Goal: Transaction & Acquisition: Download file/media

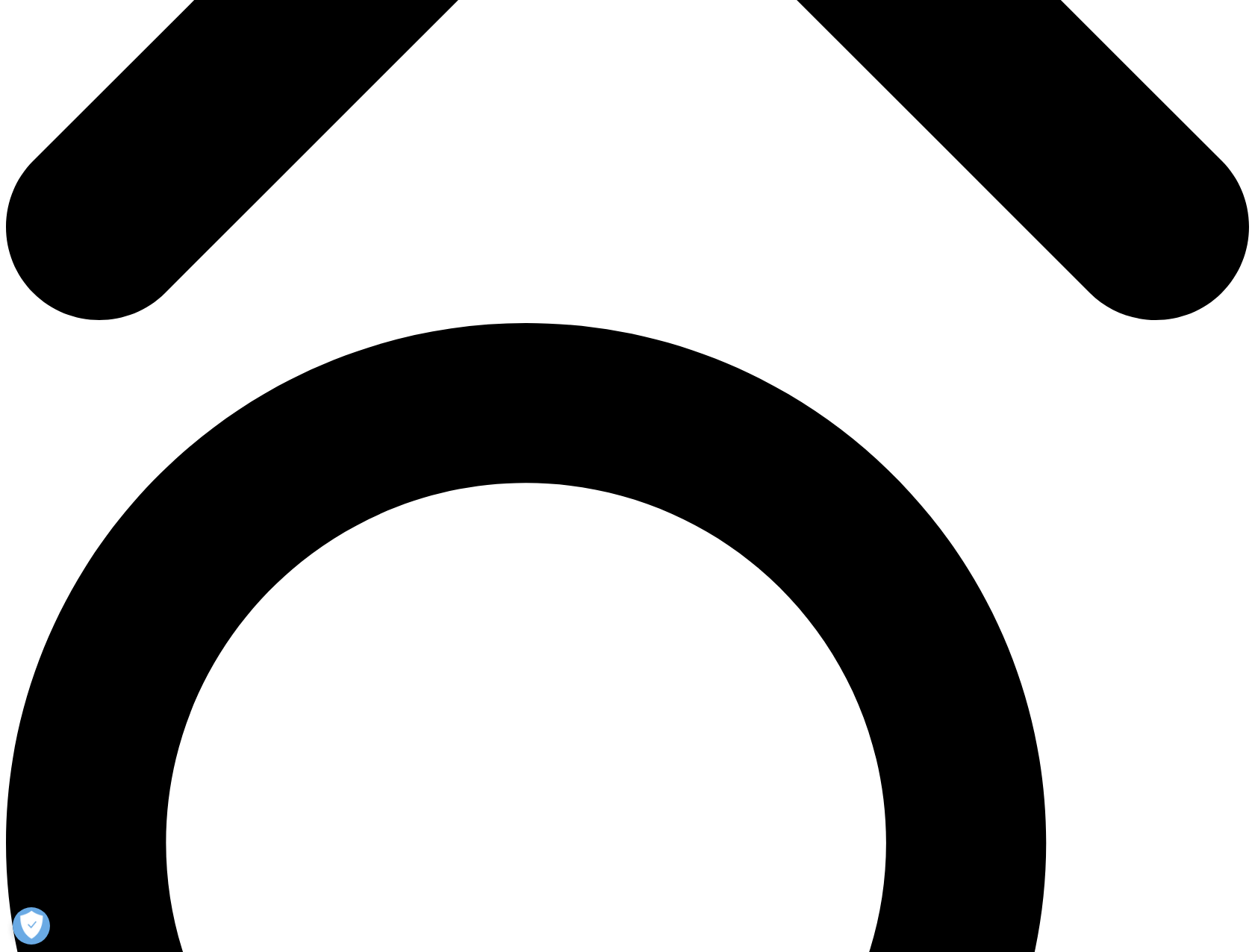
scroll to position [970, 0]
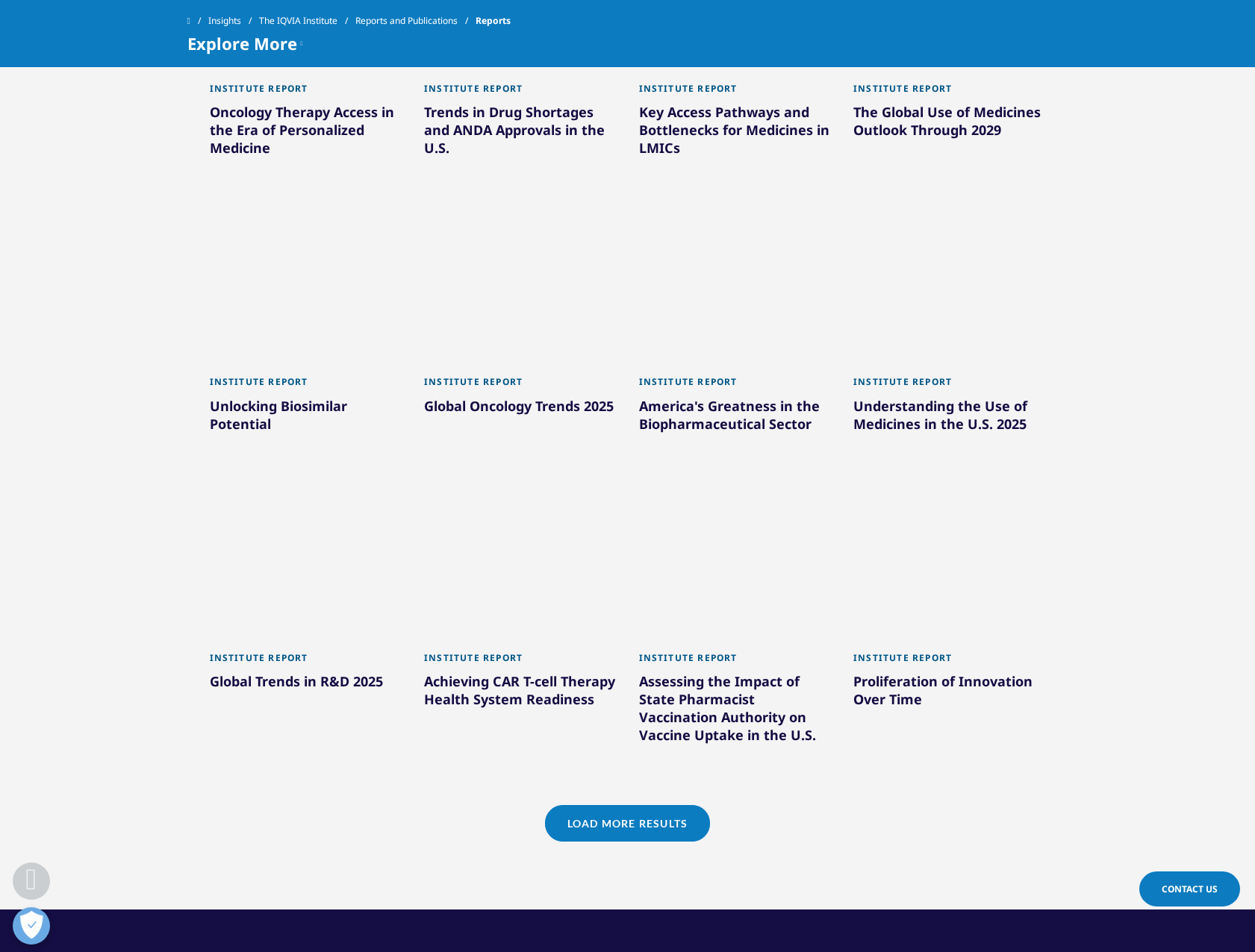
click at [305, 687] on div "Global Trends in R&D 2025" at bounding box center [307, 684] width 193 height 23
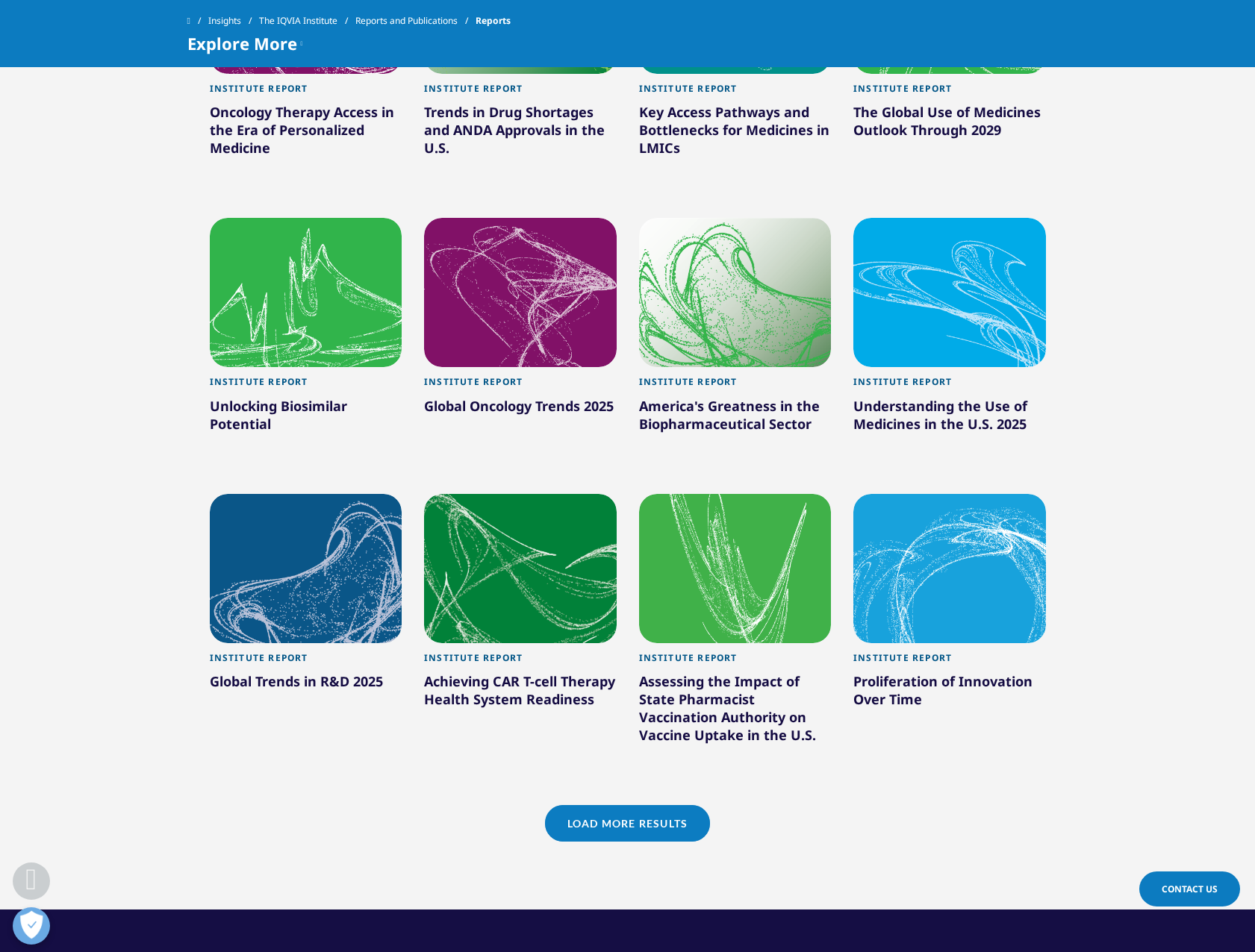
click at [310, 577] on div at bounding box center [307, 569] width 193 height 150
click at [289, 596] on div at bounding box center [307, 569] width 193 height 150
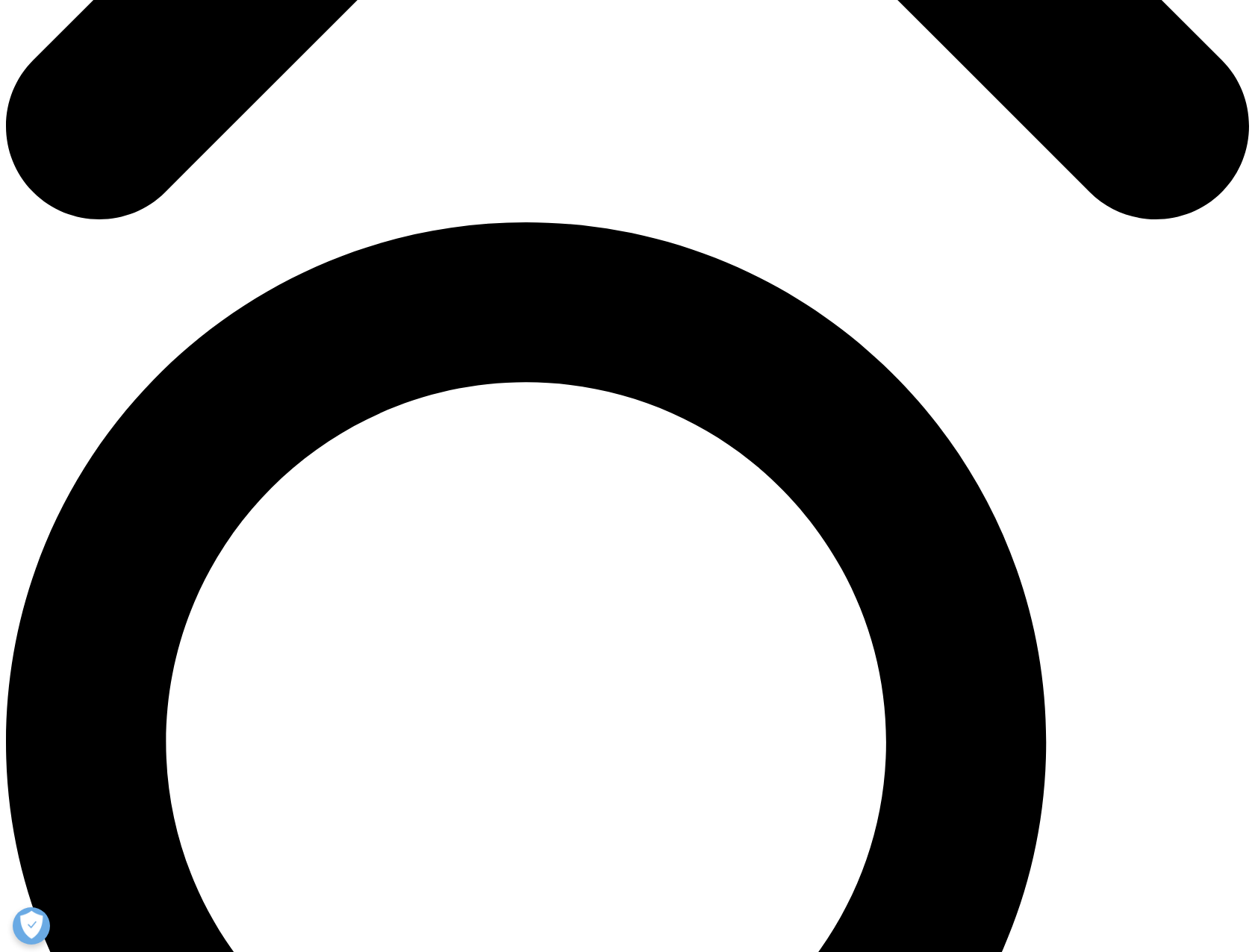
scroll to position [1120, 0]
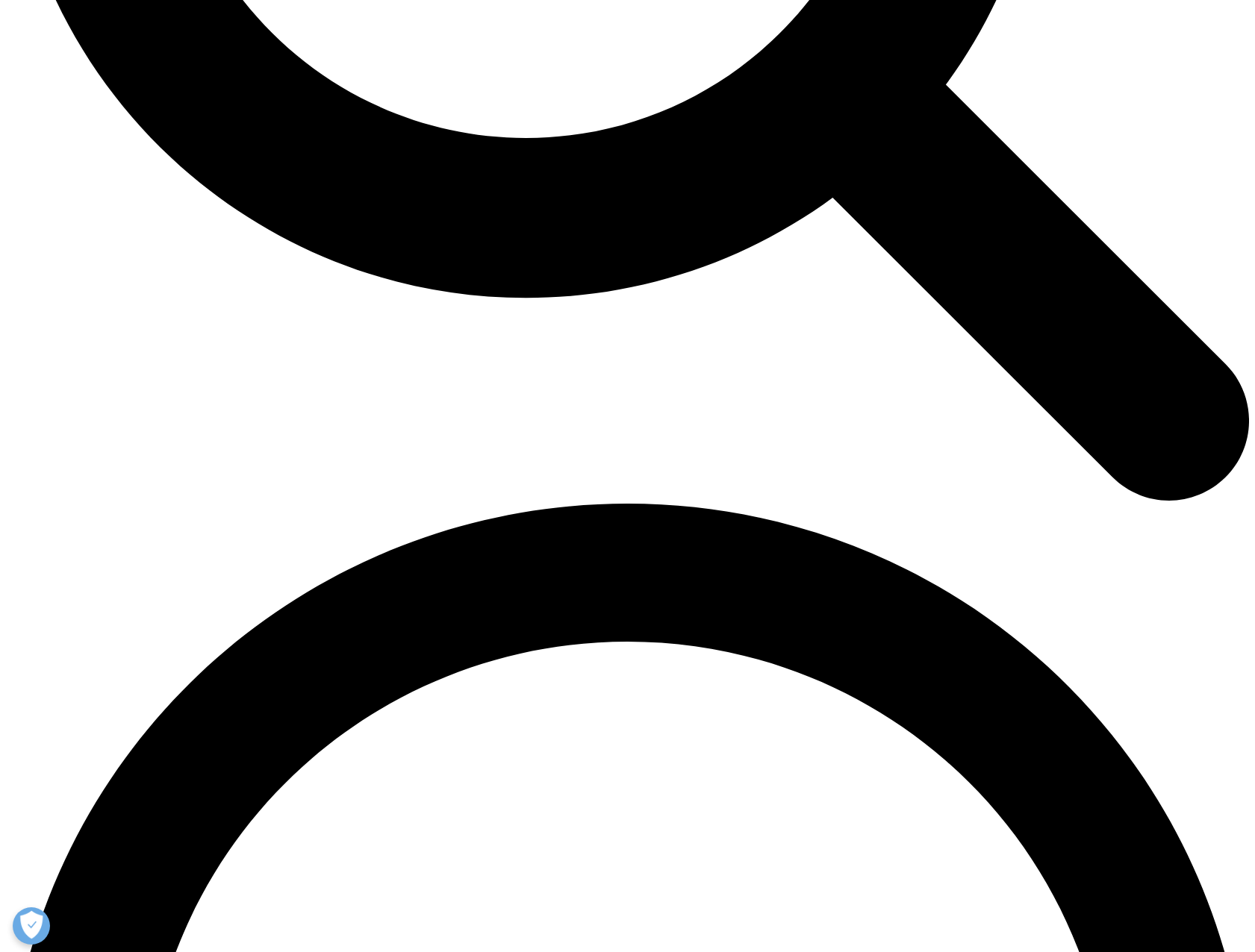
scroll to position [2015, 0]
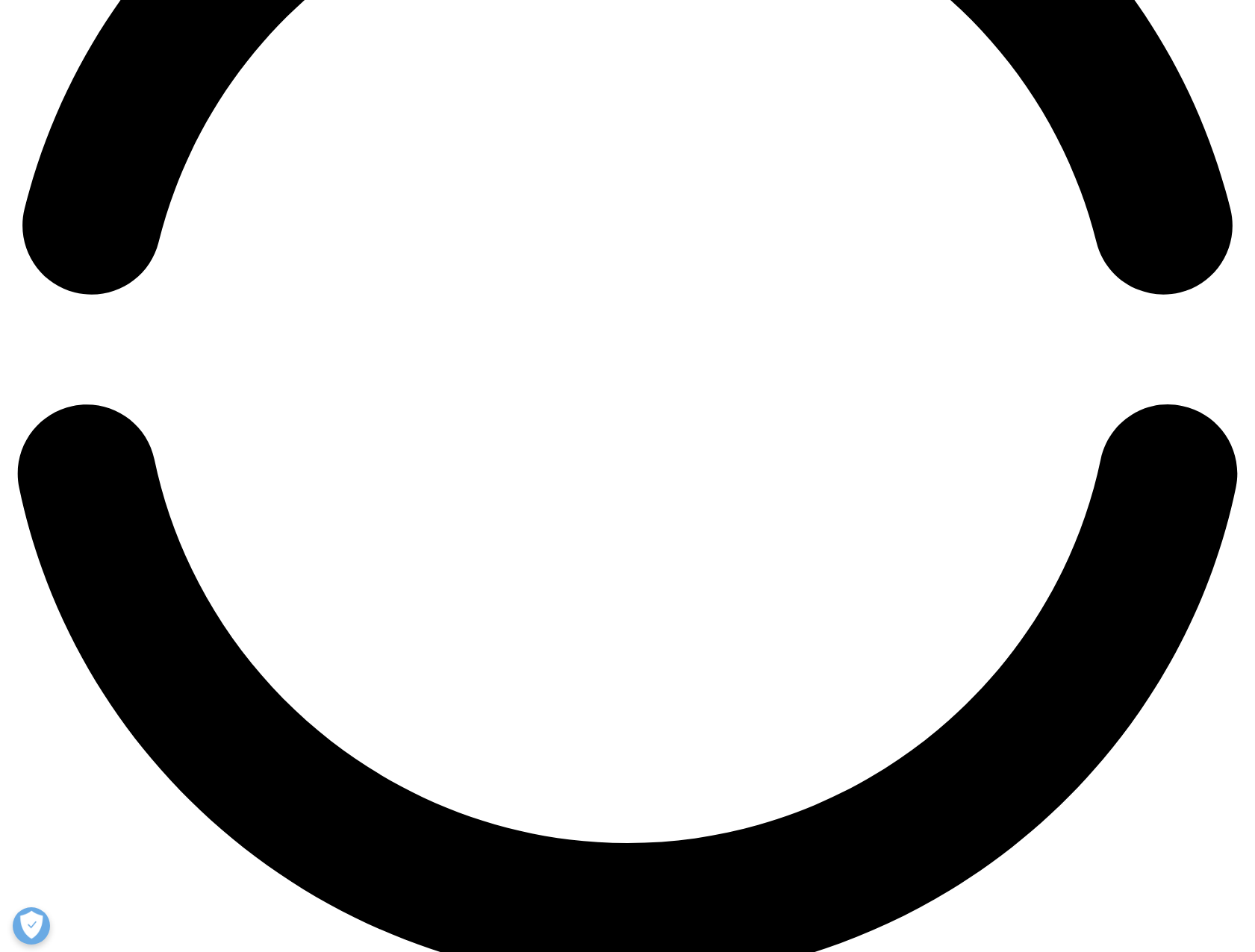
scroll to position [2836, 0]
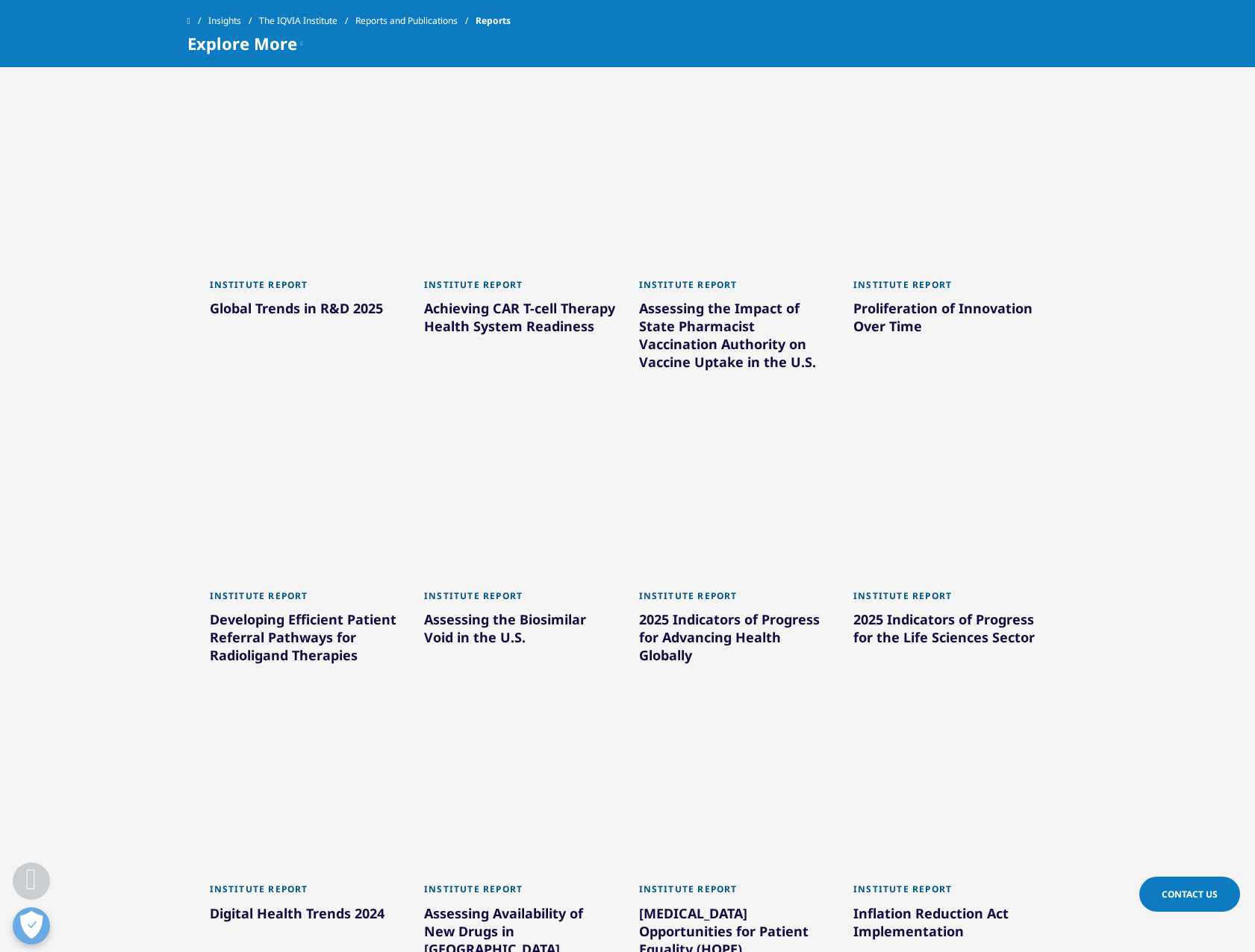
scroll to position [1045, 0]
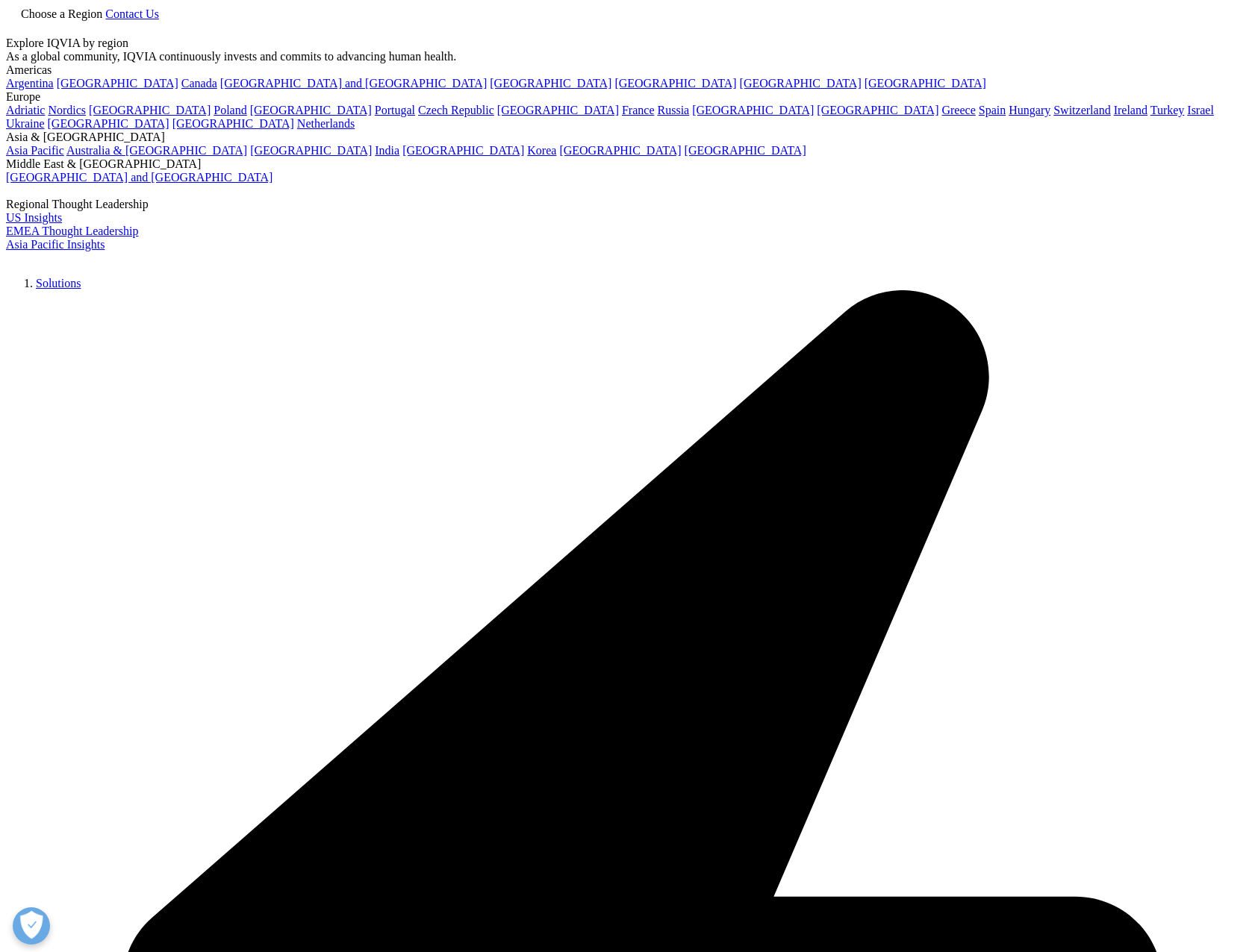
scroll to position [471, 881]
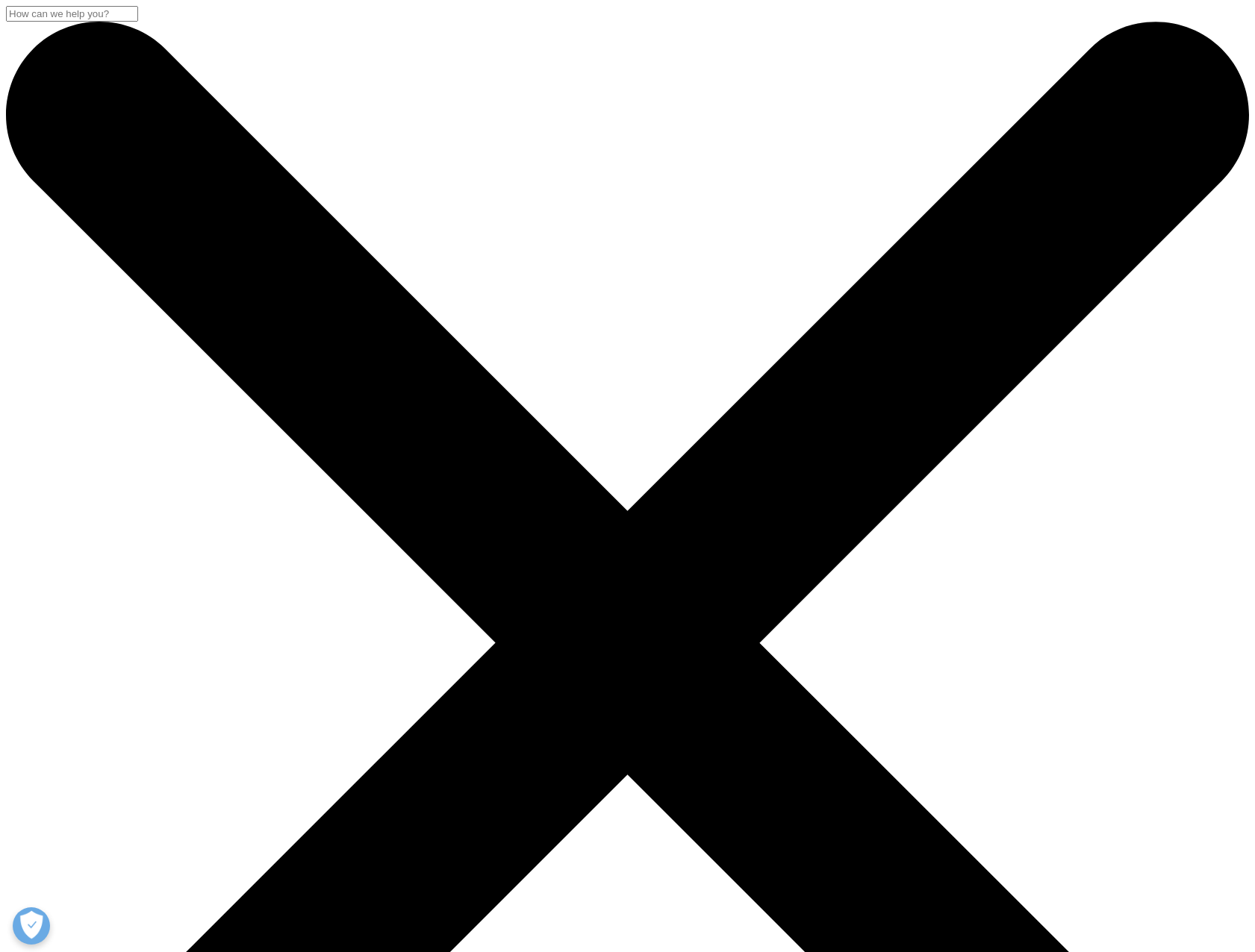
drag, startPoint x: 430, startPoint y: 762, endPoint x: 436, endPoint y: 755, distance: 9.2
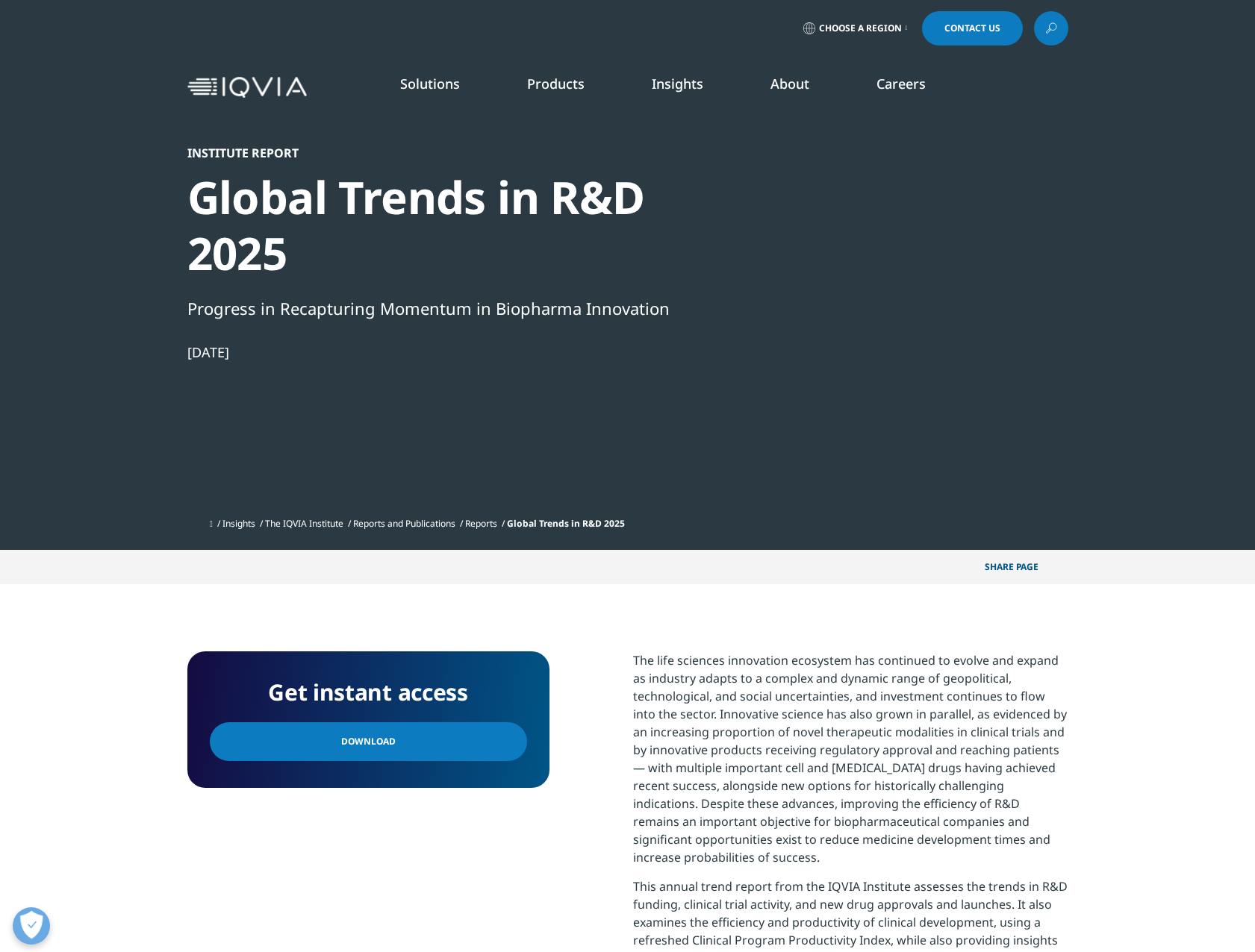
click at [444, 744] on link "Download" at bounding box center [369, 741] width 317 height 39
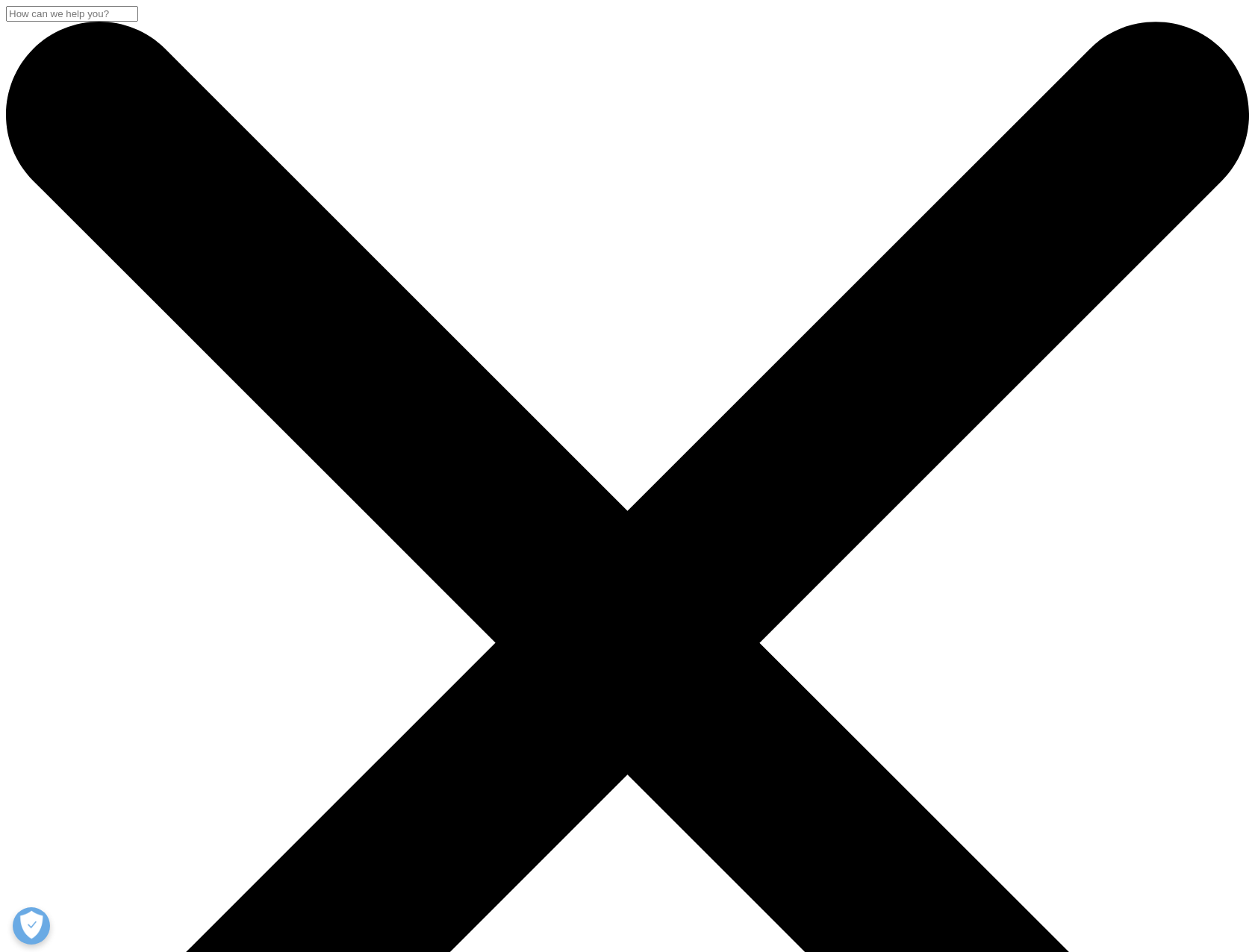
scroll to position [518, 881]
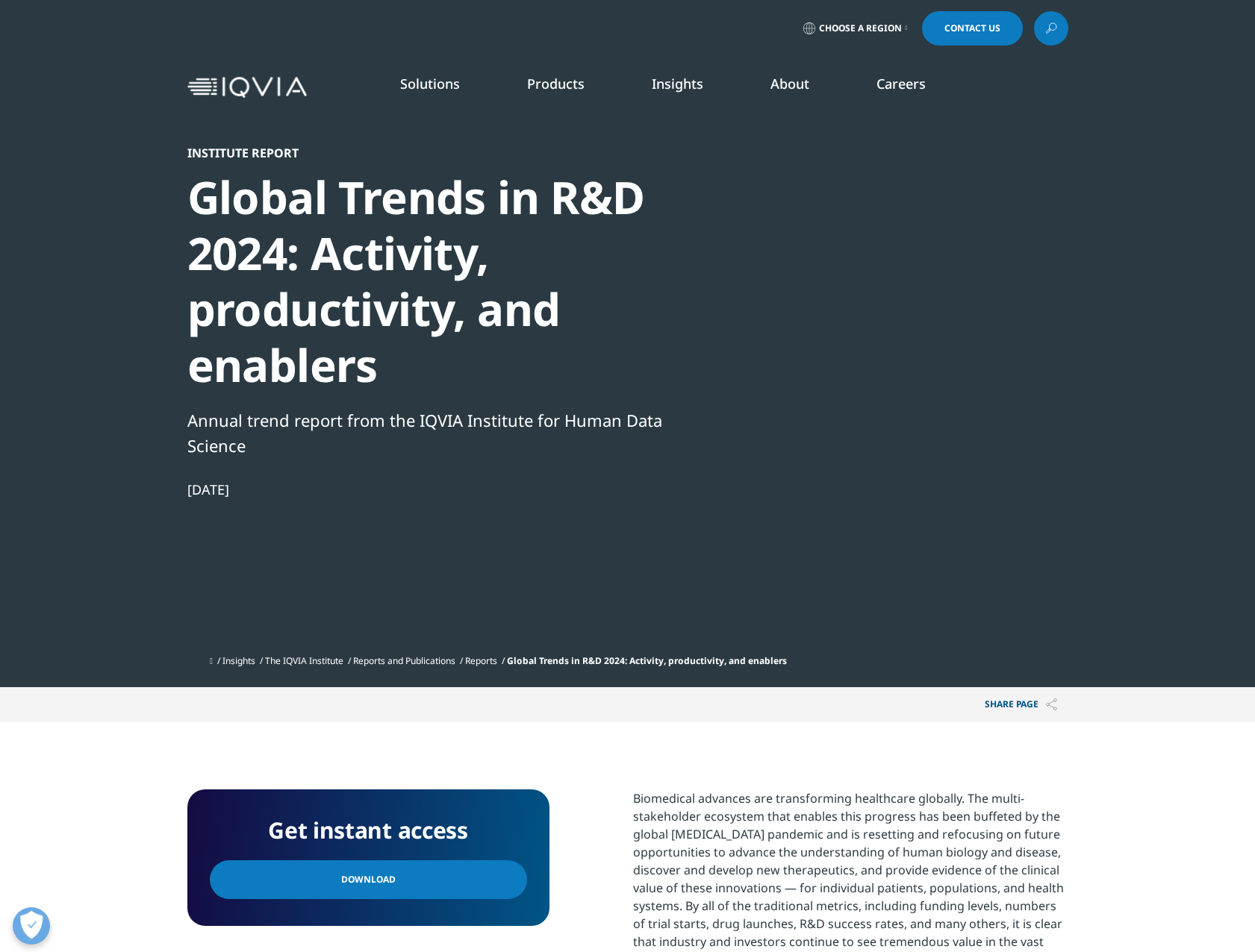
scroll to position [400, 881]
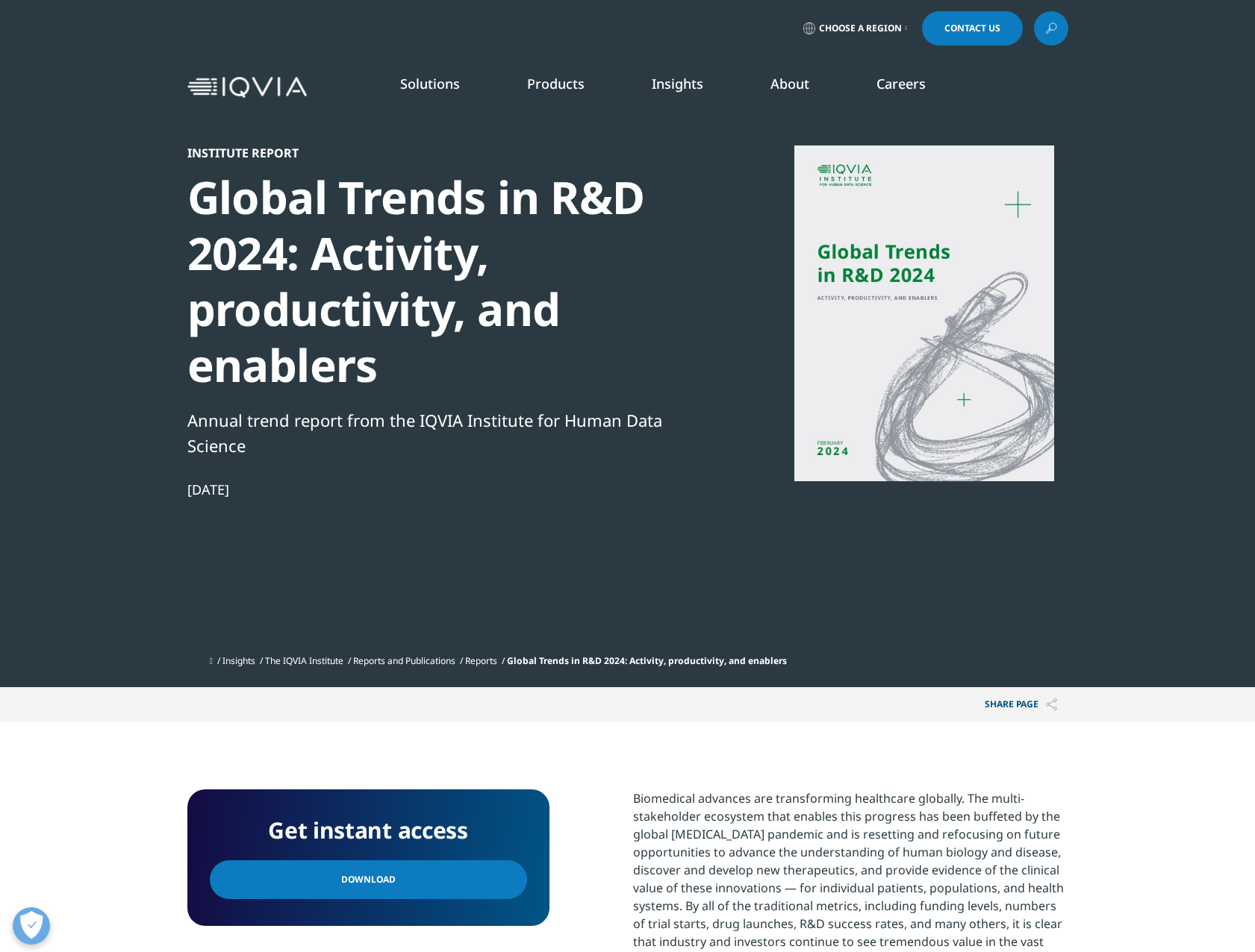
click at [423, 878] on link "Download" at bounding box center [369, 880] width 317 height 39
